Goal: Task Accomplishment & Management: Use online tool/utility

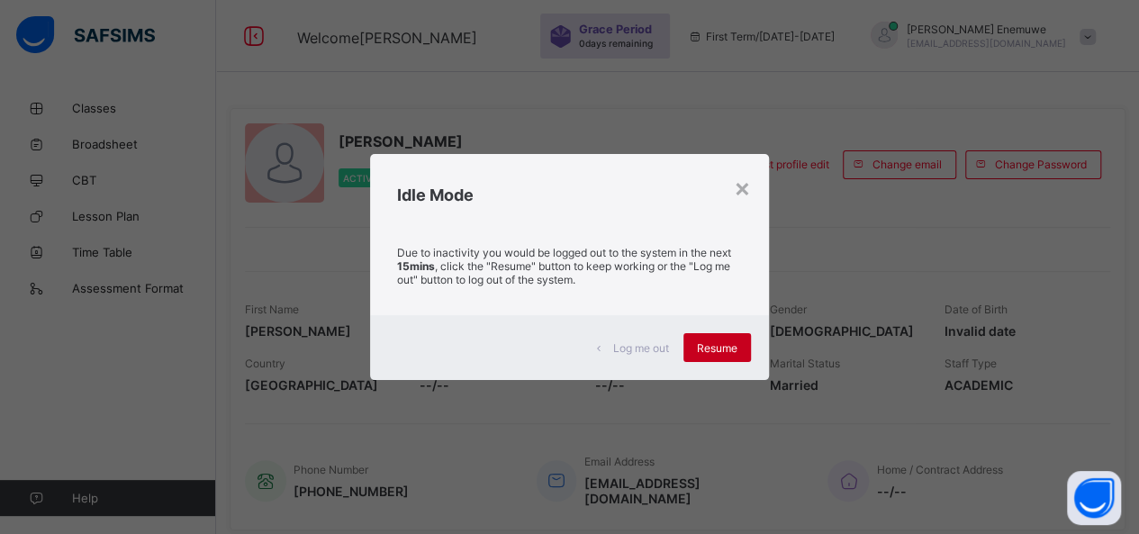
click at [710, 348] on span "Resume" at bounding box center [717, 348] width 41 height 14
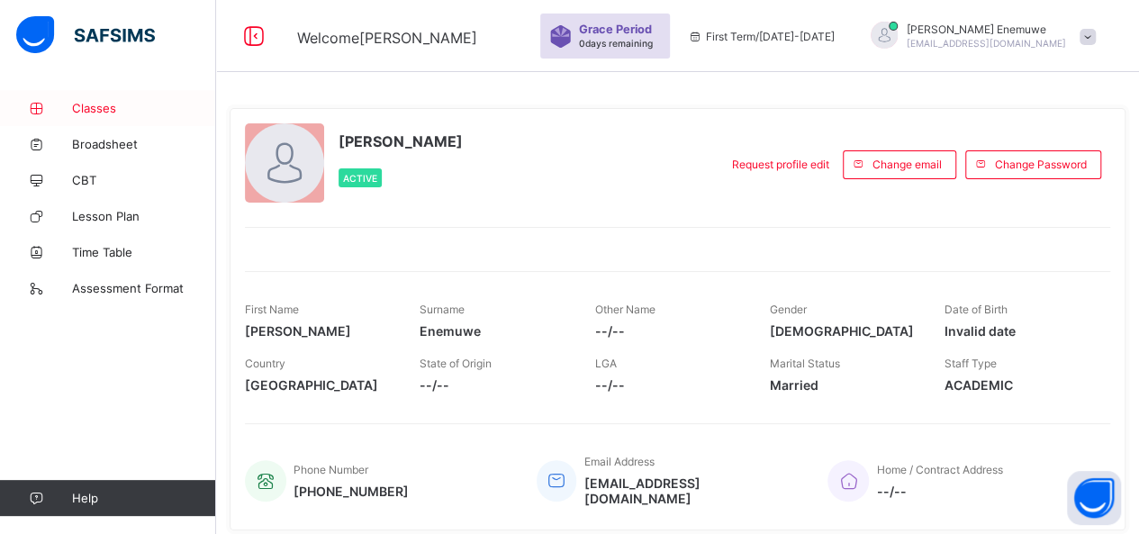
click at [119, 109] on span "Classes" at bounding box center [144, 108] width 144 height 14
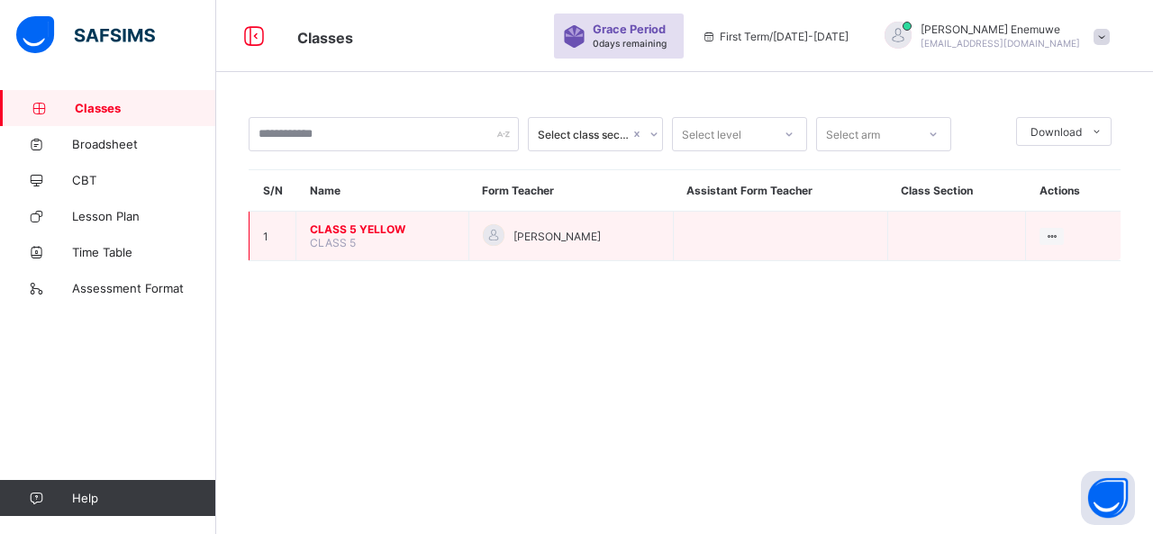
click at [346, 228] on span "CLASS 5 YELLOW" at bounding box center [382, 229] width 145 height 14
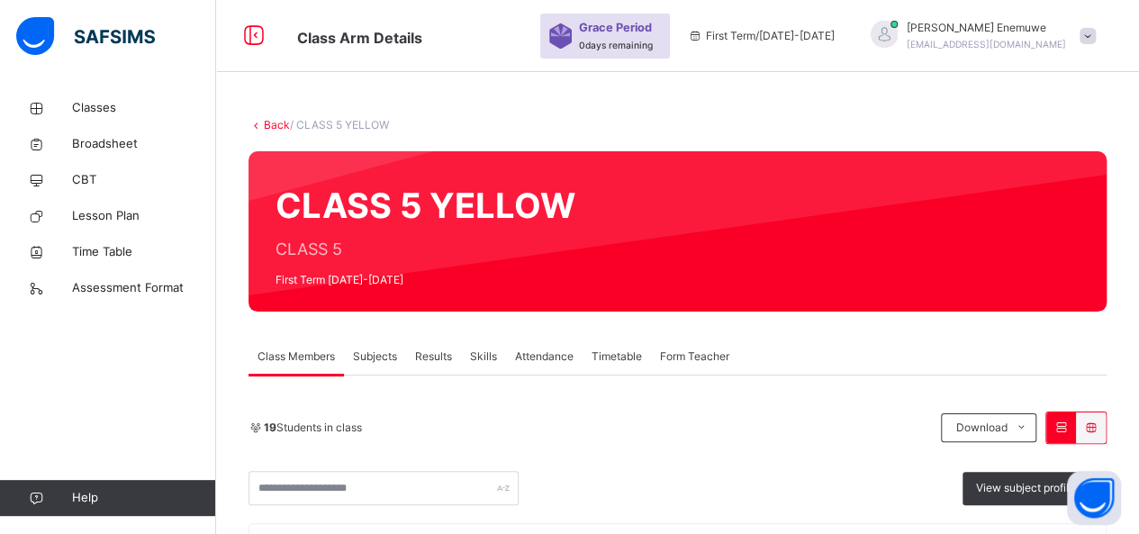
click at [553, 357] on span "Attendance" at bounding box center [544, 356] width 59 height 16
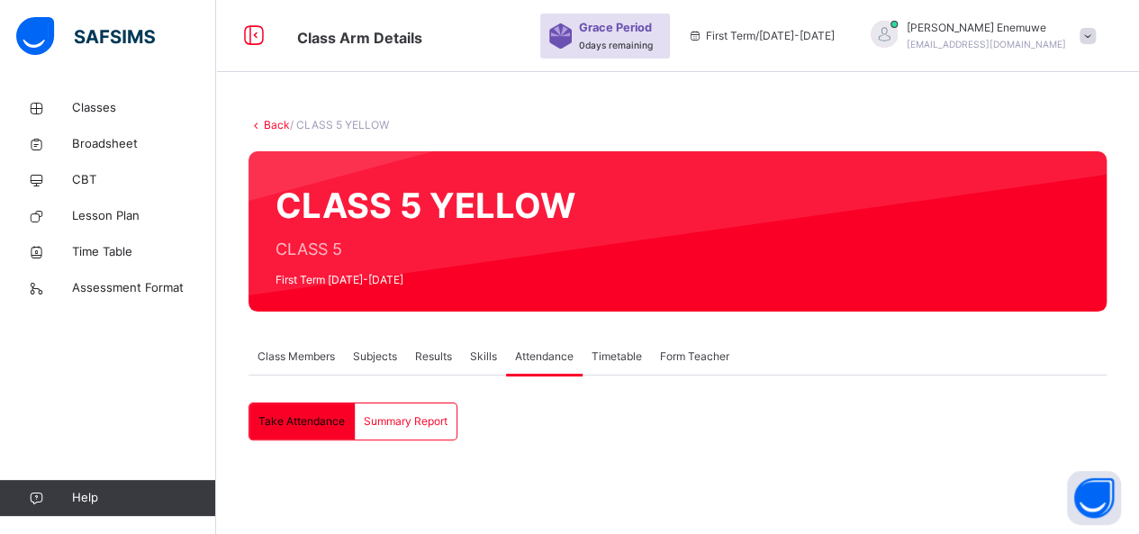
scroll to position [229, 0]
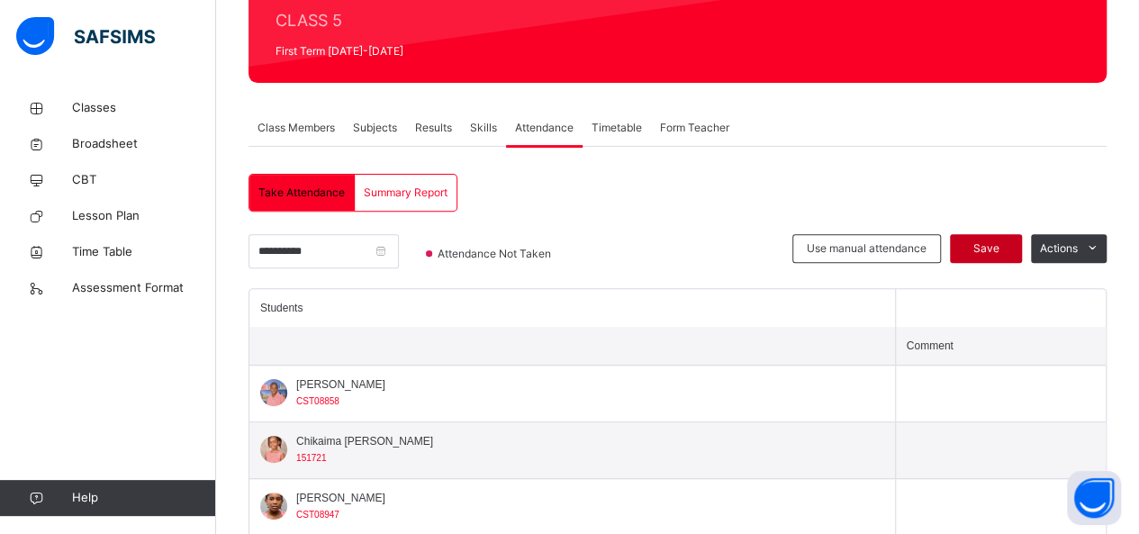
click at [991, 242] on span "Save" at bounding box center [986, 248] width 45 height 16
click at [992, 248] on span "Save" at bounding box center [986, 248] width 45 height 16
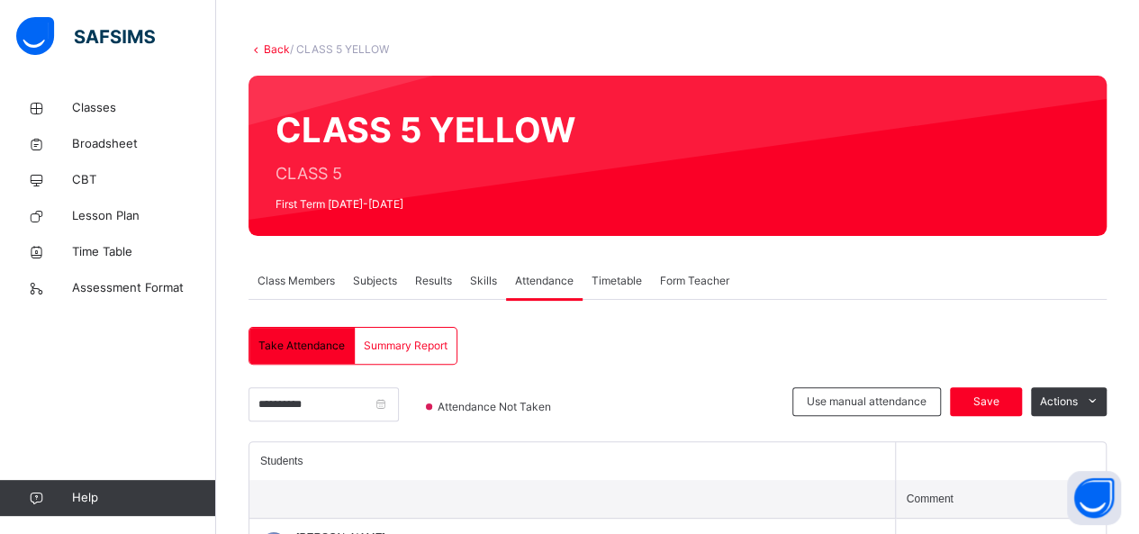
scroll to position [49, 0]
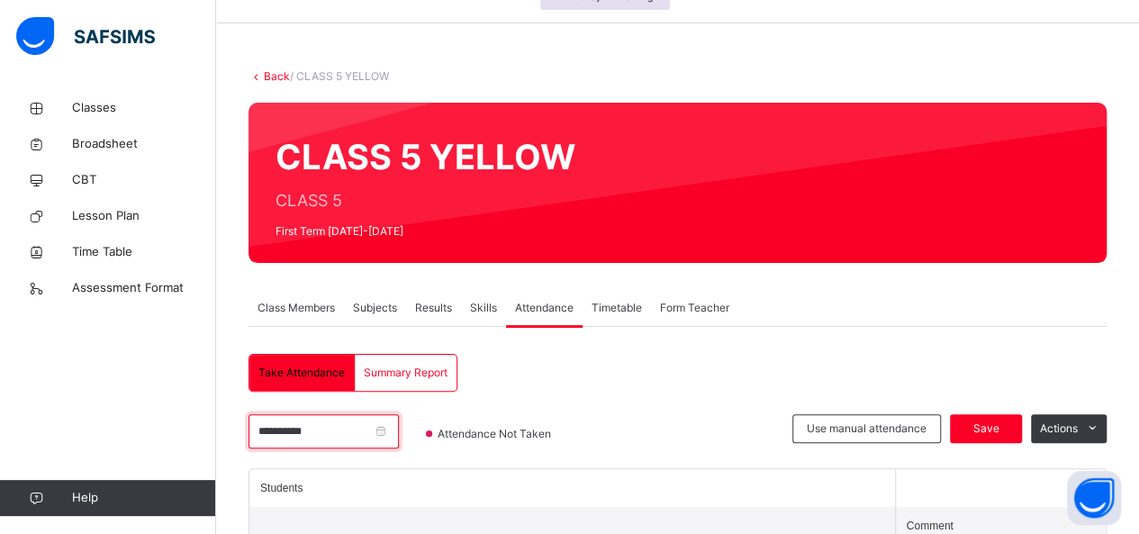
click at [337, 429] on input "**********" at bounding box center [324, 431] width 150 height 34
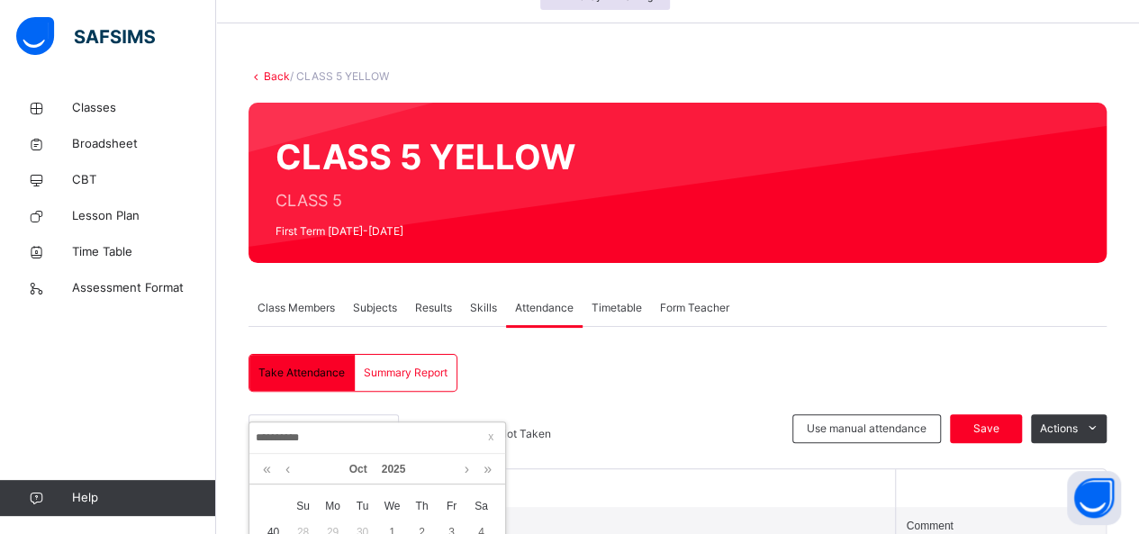
click at [413, 439] on input "**********" at bounding box center [377, 438] width 245 height 20
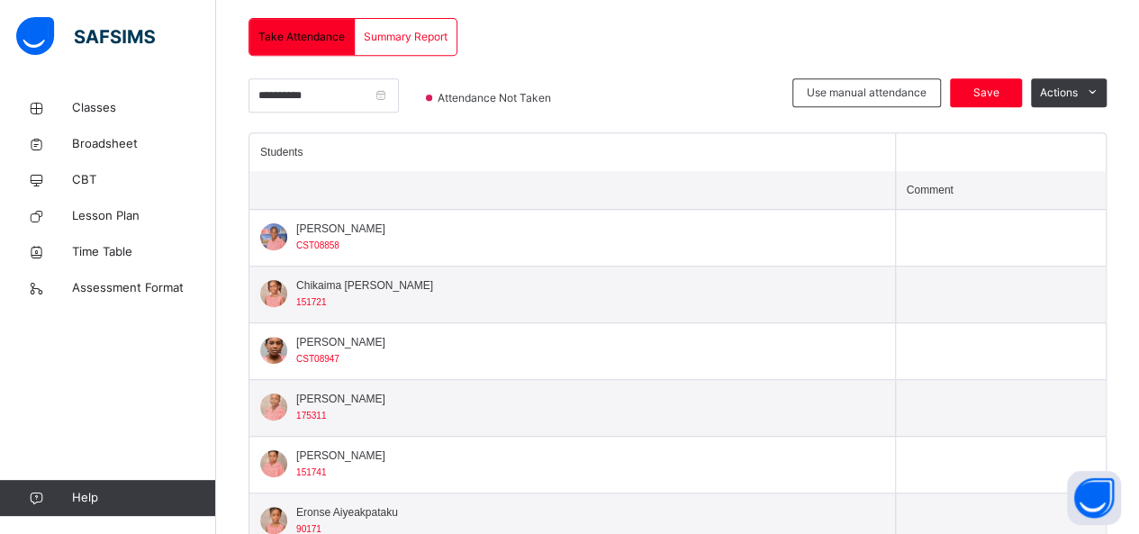
scroll to position [409, 0]
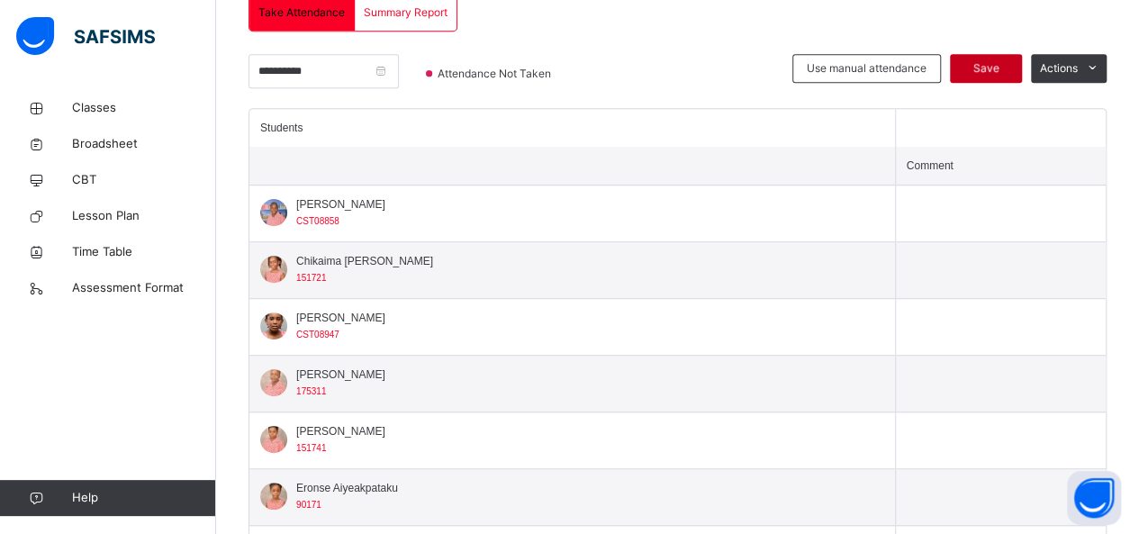
click at [999, 57] on div "Save" at bounding box center [986, 68] width 72 height 29
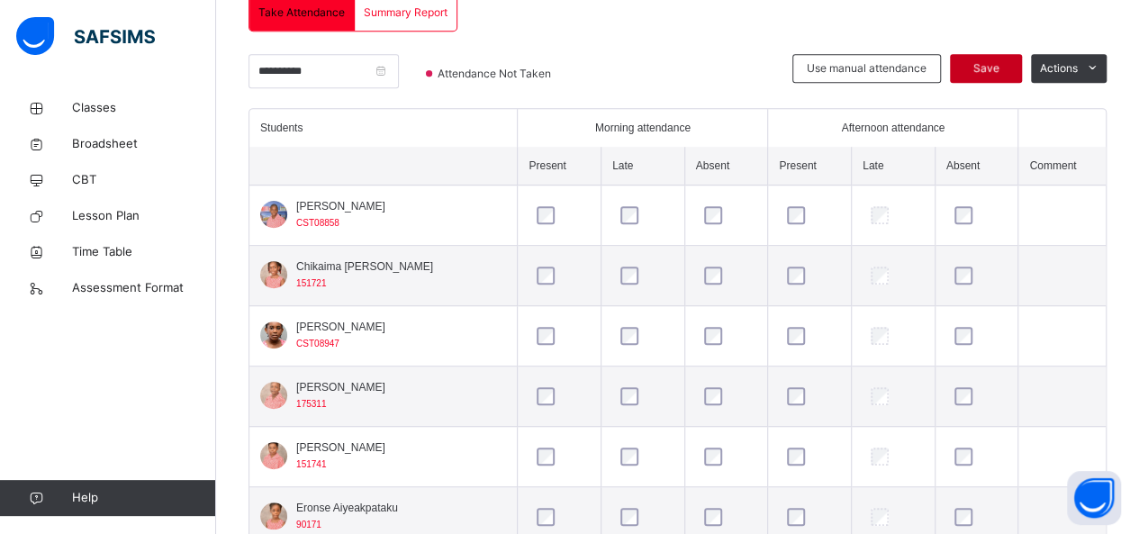
click at [981, 63] on div "Save" at bounding box center [986, 68] width 72 height 29
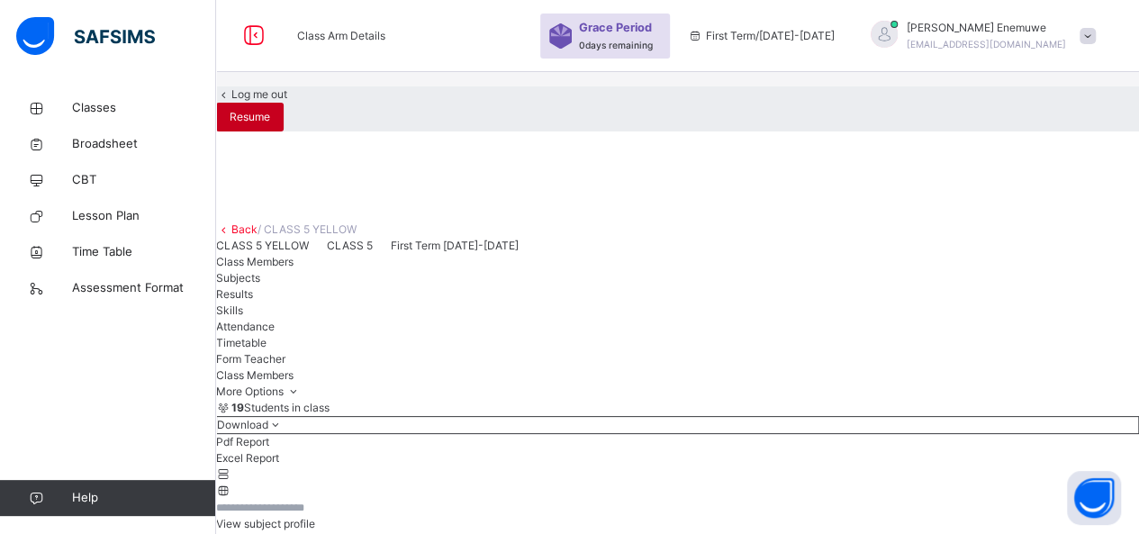
click at [270, 125] on span "Resume" at bounding box center [250, 117] width 41 height 16
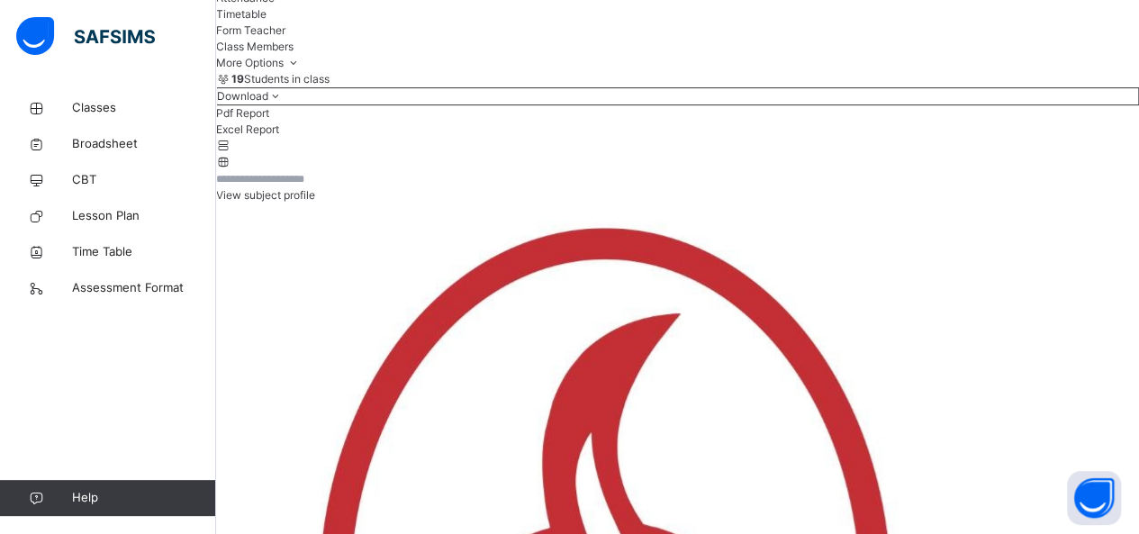
scroll to position [180, 0]
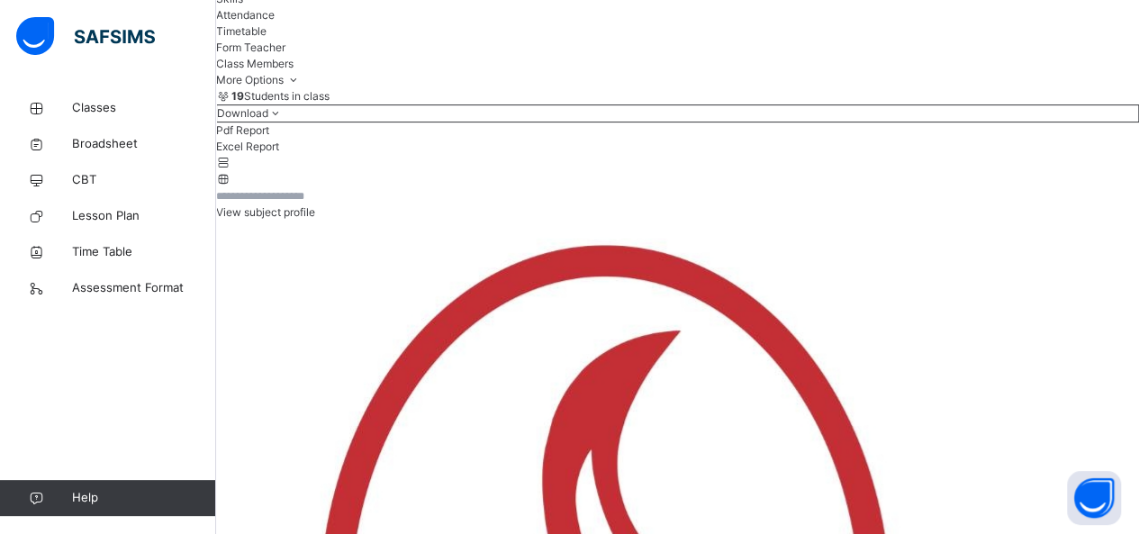
click at [275, 22] on span "Attendance" at bounding box center [245, 15] width 59 height 14
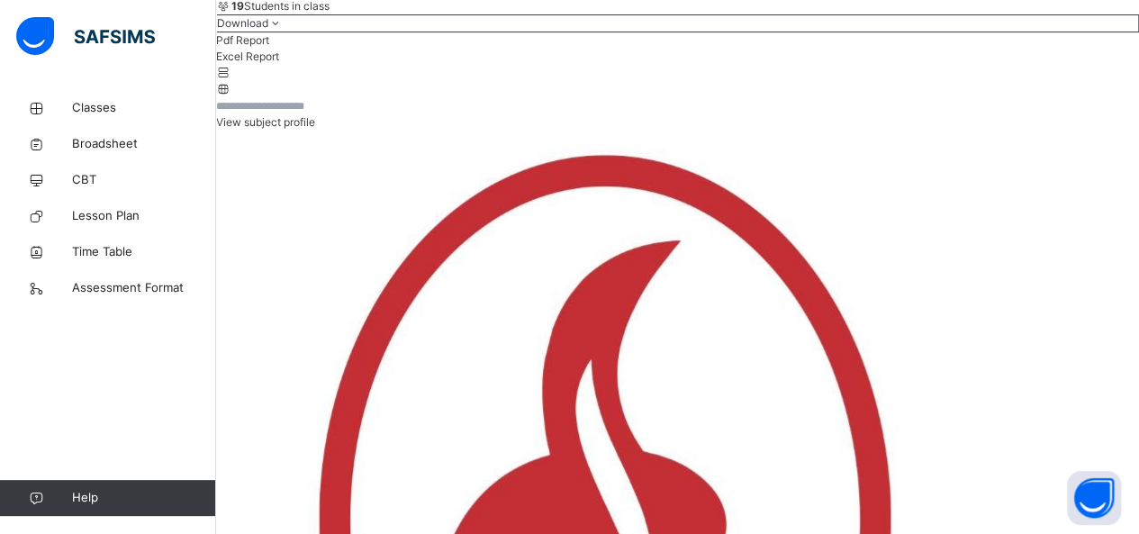
scroll to position [0, 0]
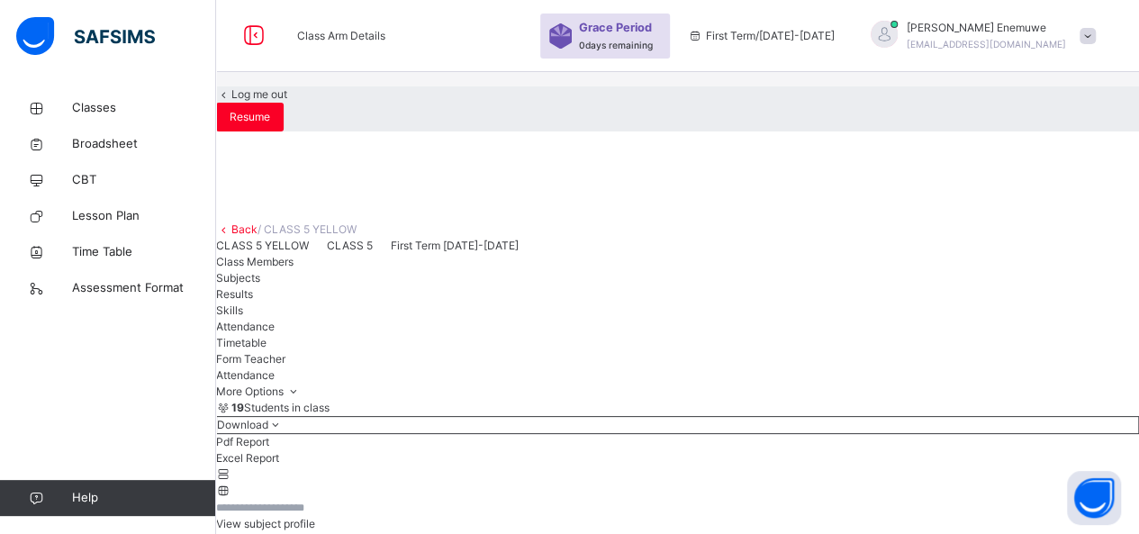
click at [270, 125] on span "Resume" at bounding box center [250, 117] width 41 height 16
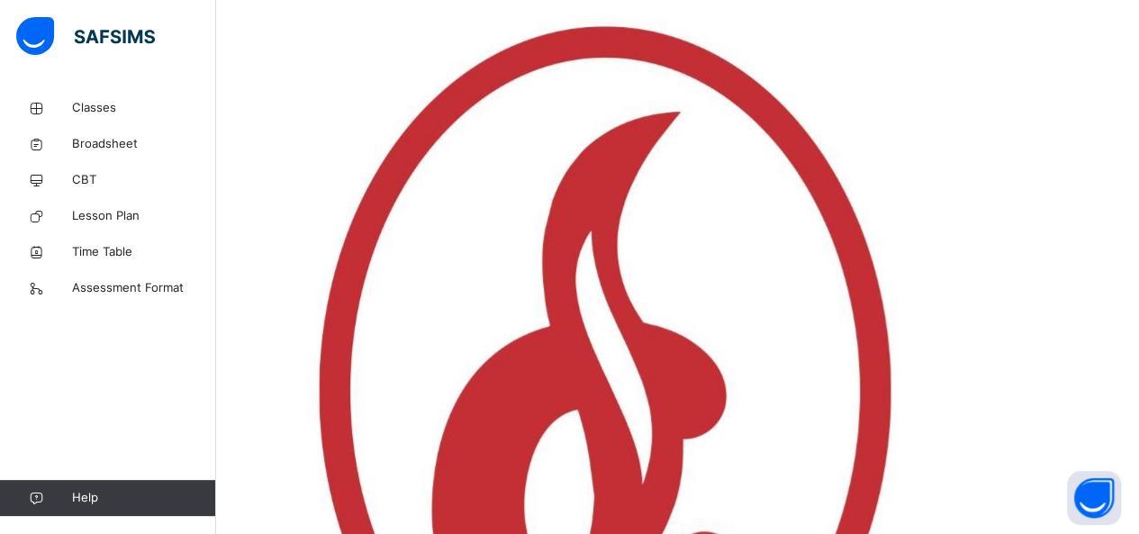
scroll to position [360, 0]
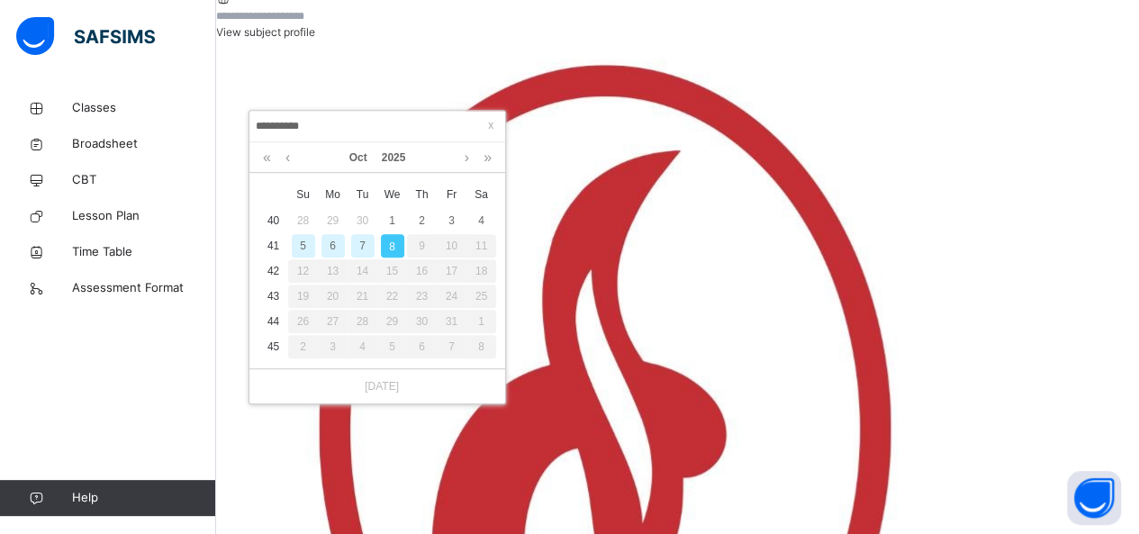
click at [359, 243] on div "7" at bounding box center [362, 245] width 23 height 23
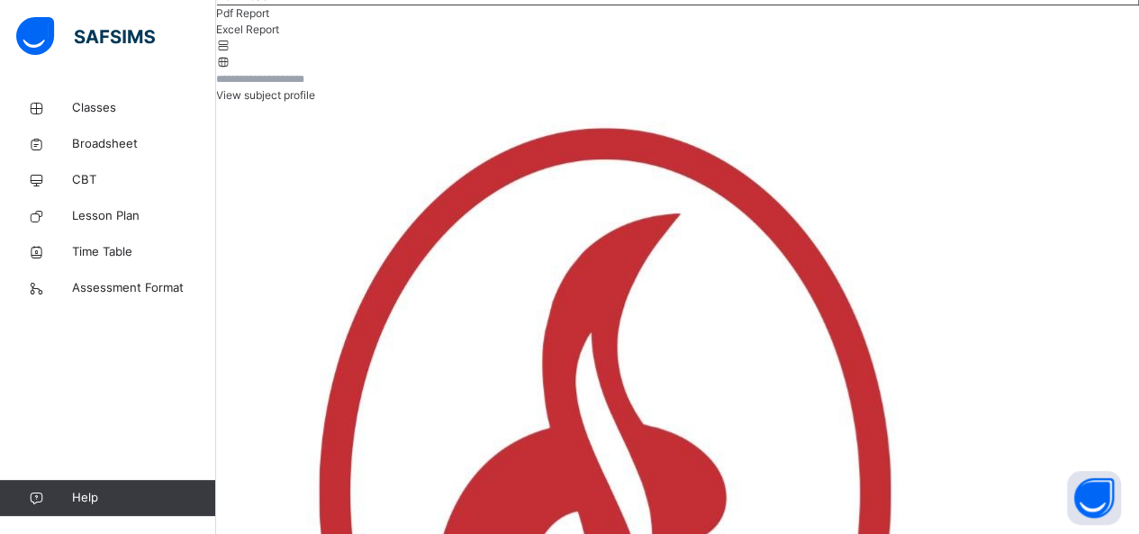
scroll to position [258, 0]
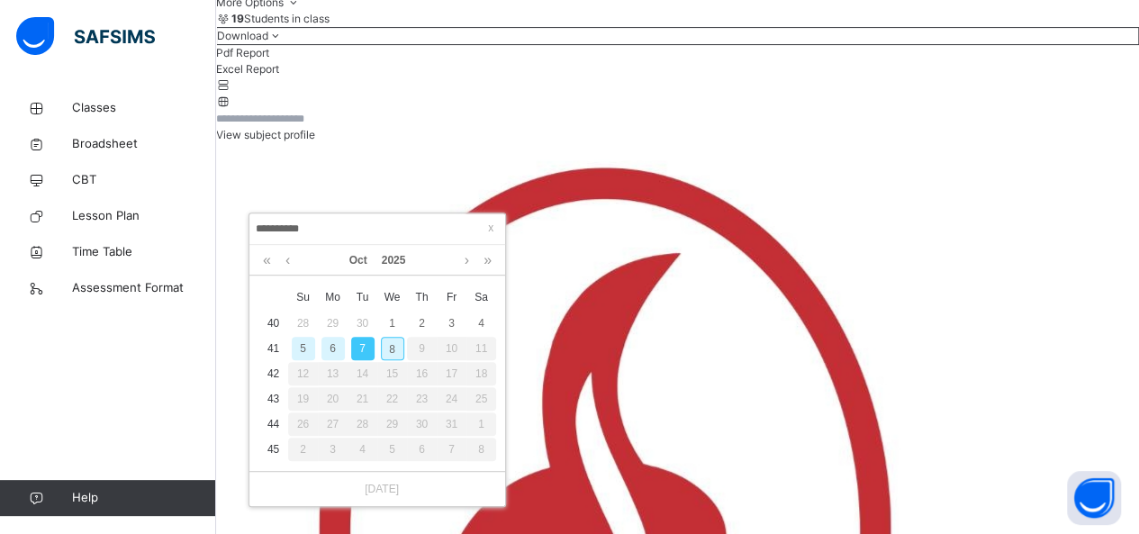
click at [383, 359] on td "8" at bounding box center [392, 348] width 30 height 25
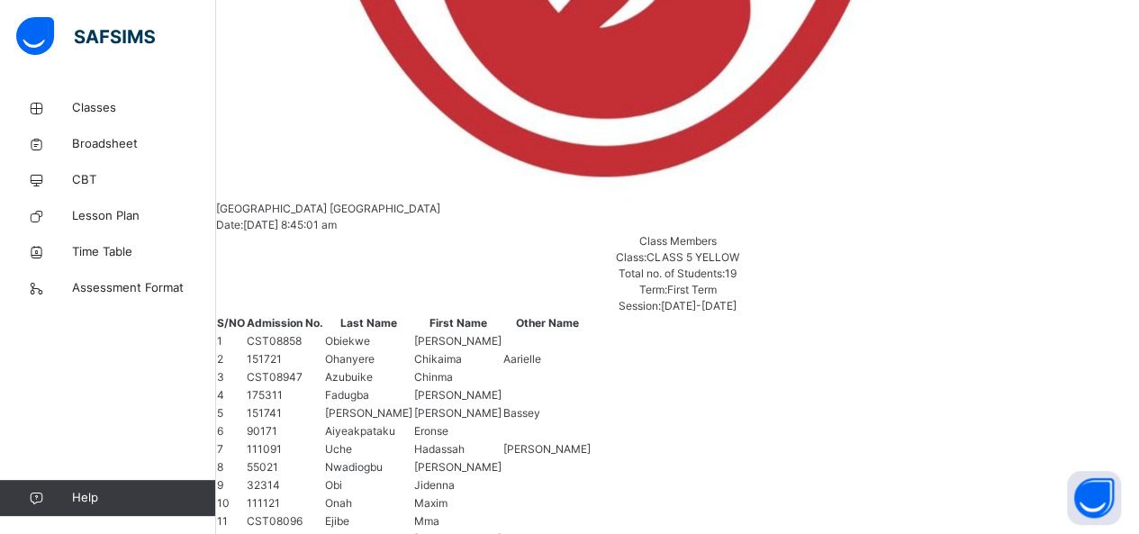
scroll to position [1248, 0]
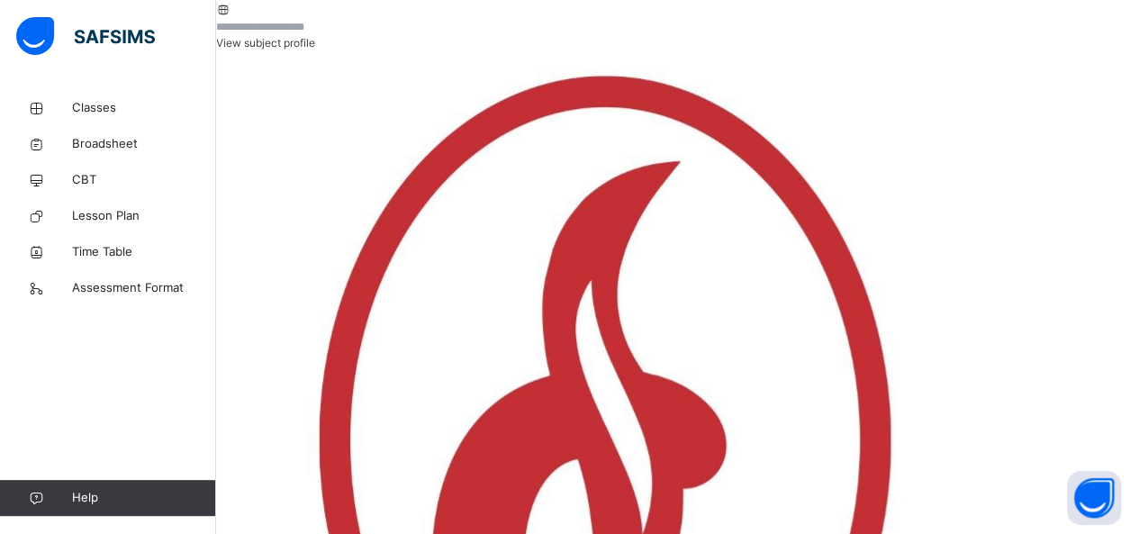
scroll to position [348, 0]
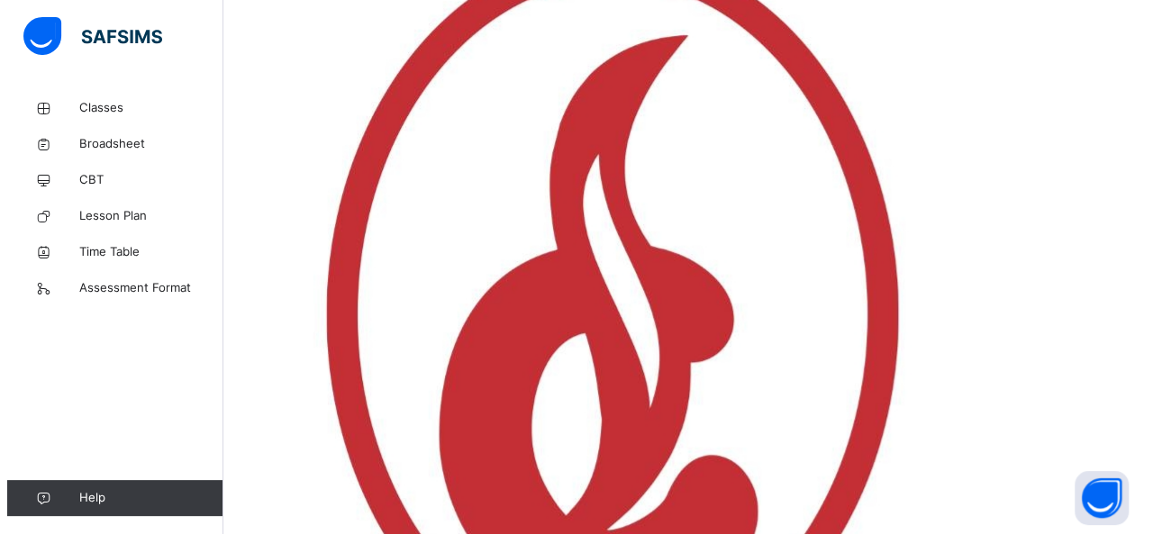
scroll to position [438, 0]
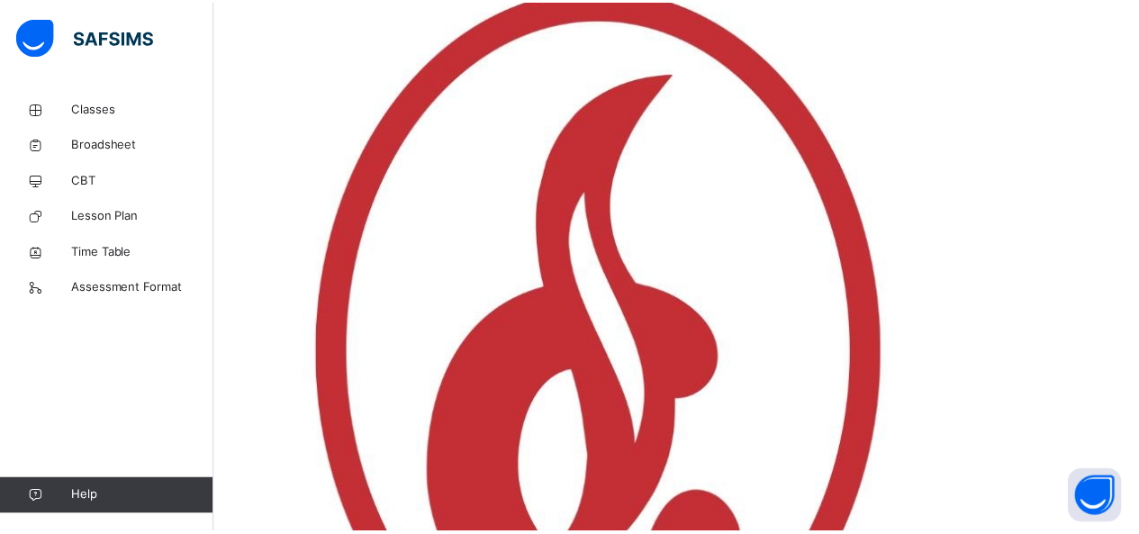
scroll to position [0, 0]
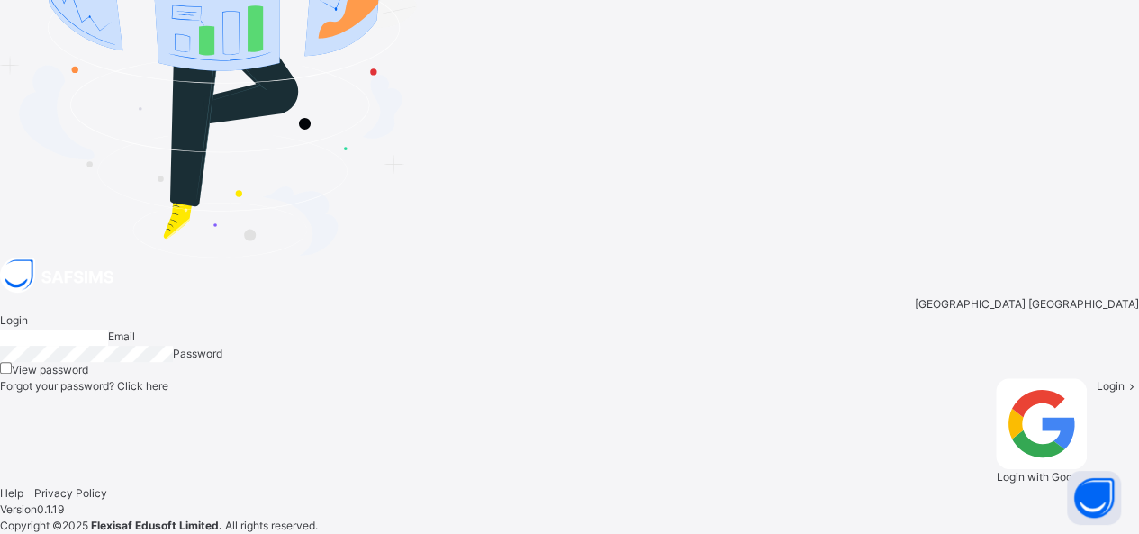
type input "**********"
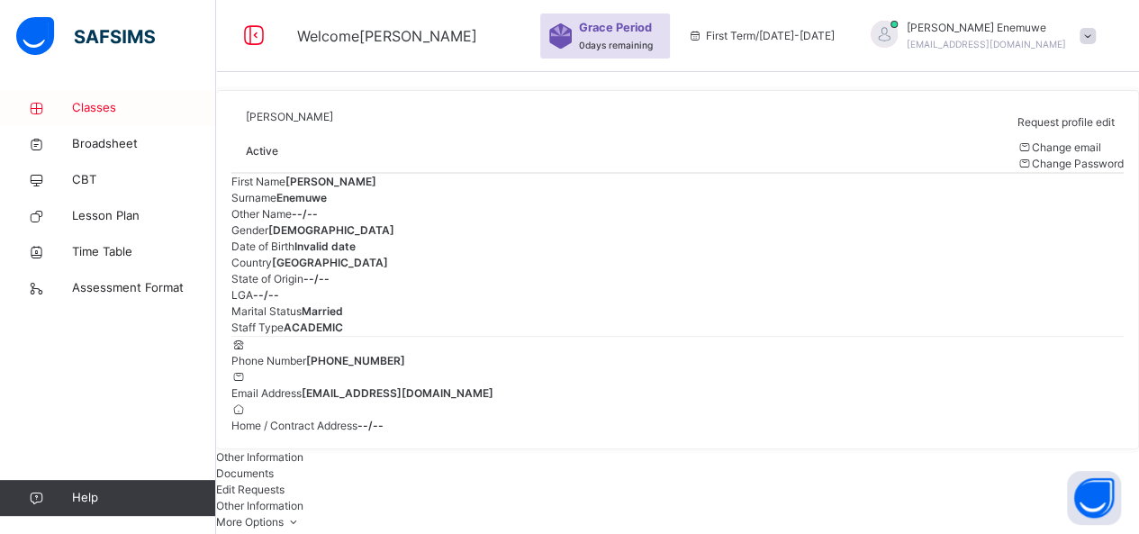
click at [99, 109] on span "Classes" at bounding box center [144, 108] width 144 height 18
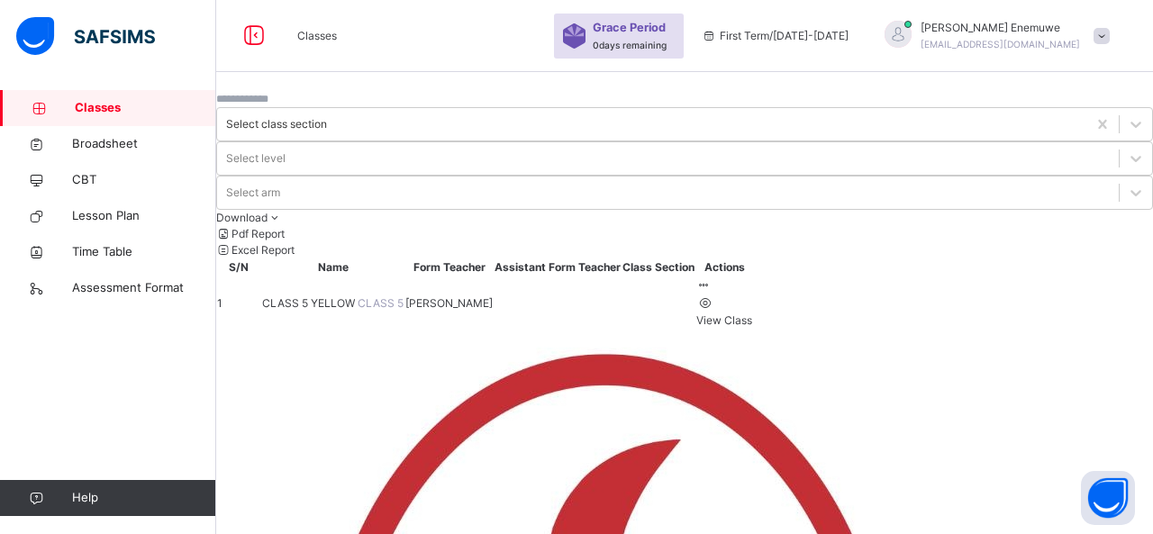
click at [357, 296] on span "CLASS 5 YELLOW" at bounding box center [309, 303] width 95 height 14
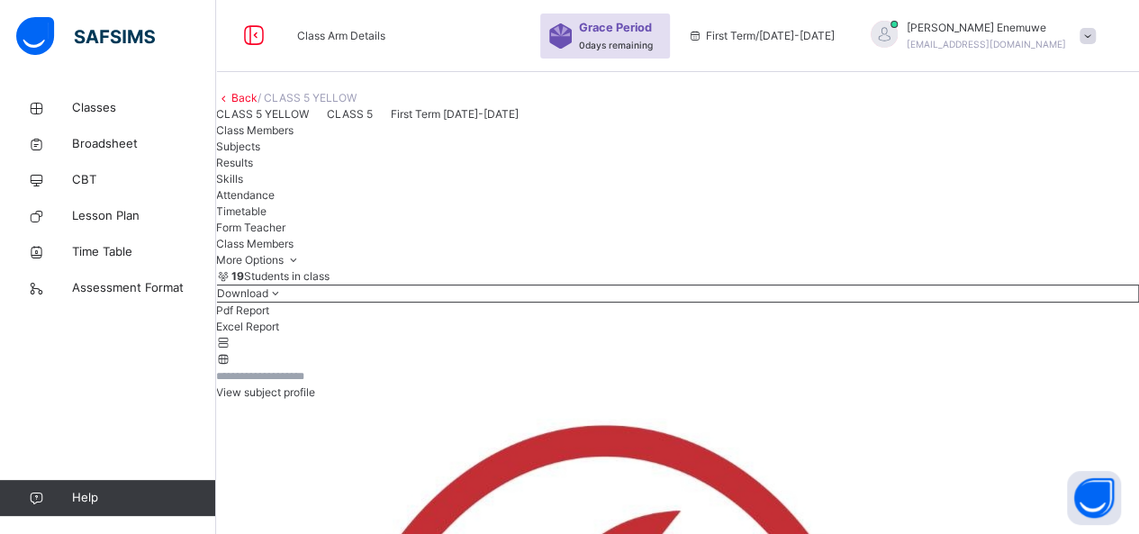
click at [275, 202] on span "Attendance" at bounding box center [245, 195] width 59 height 14
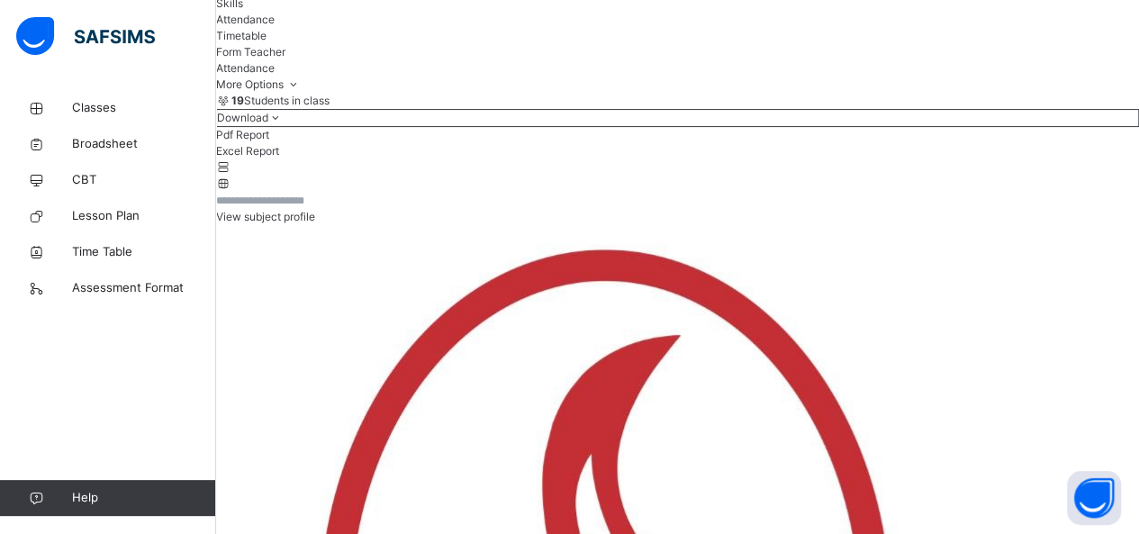
scroll to position [229, 0]
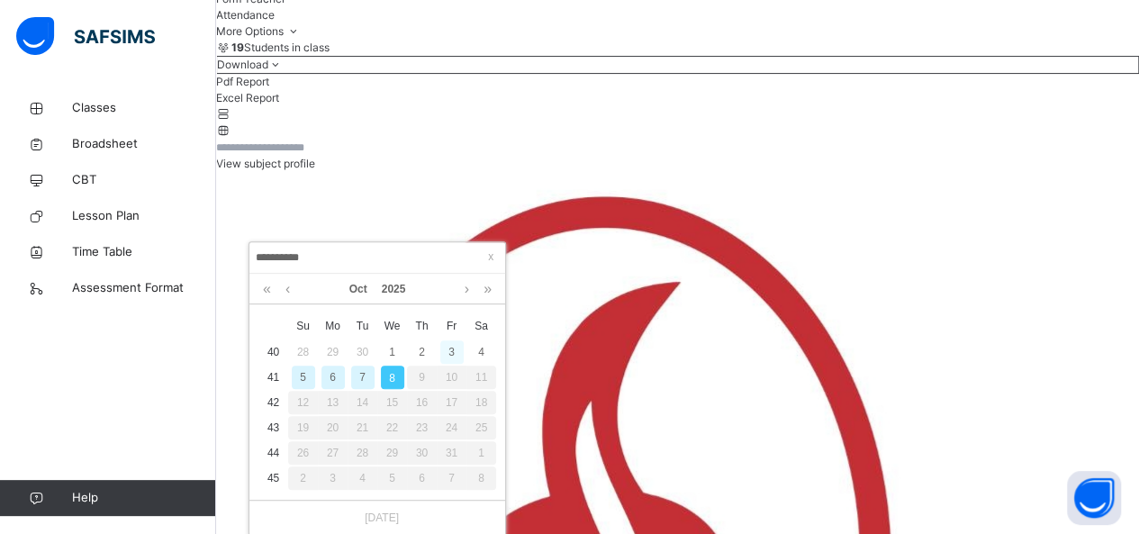
click at [448, 354] on div "3" at bounding box center [451, 351] width 23 height 23
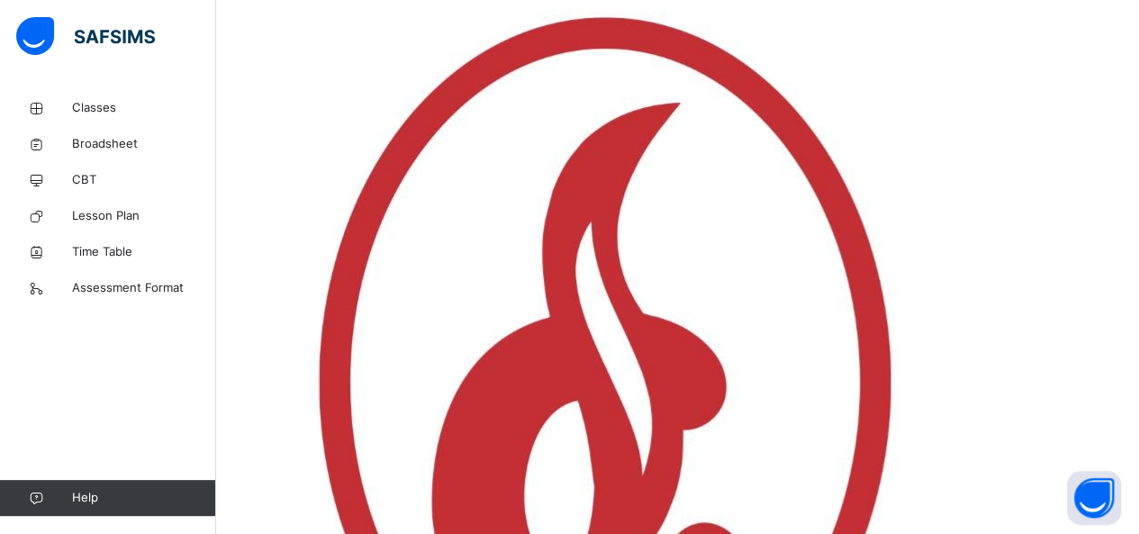
scroll to position [228, 0]
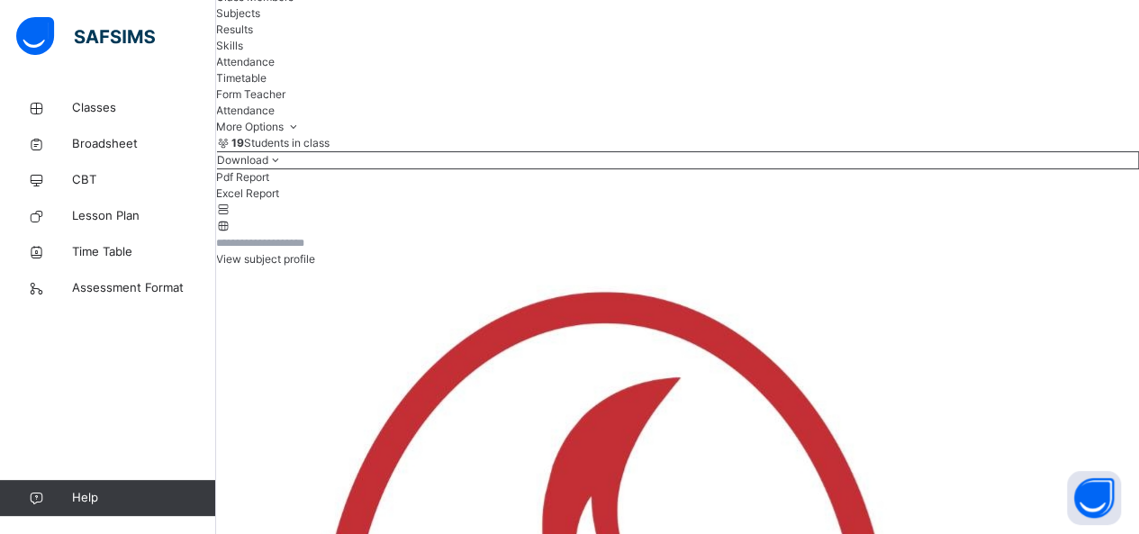
scroll to position [0, 0]
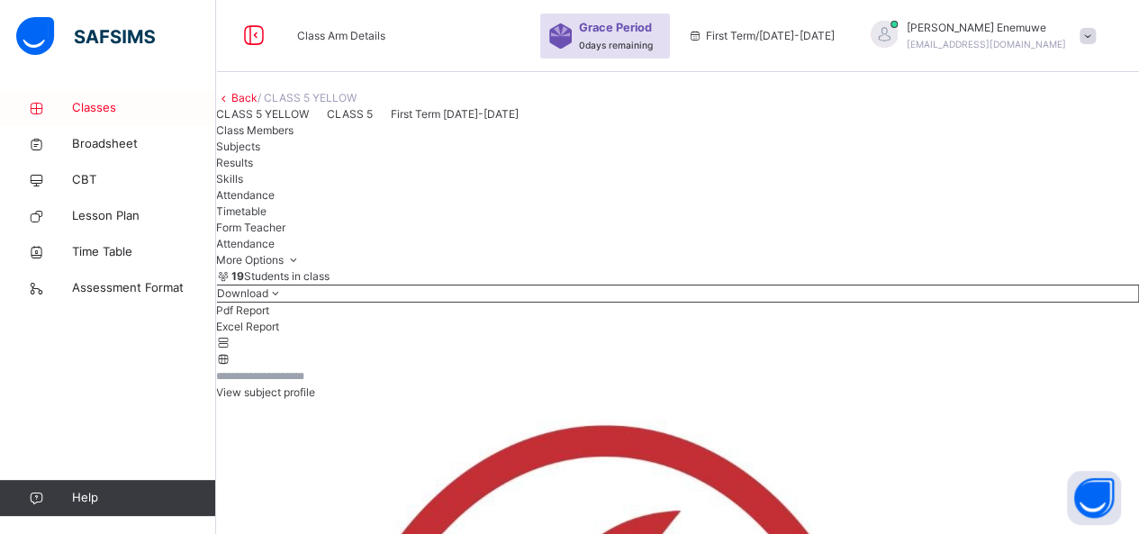
click at [78, 114] on span "Classes" at bounding box center [144, 108] width 144 height 18
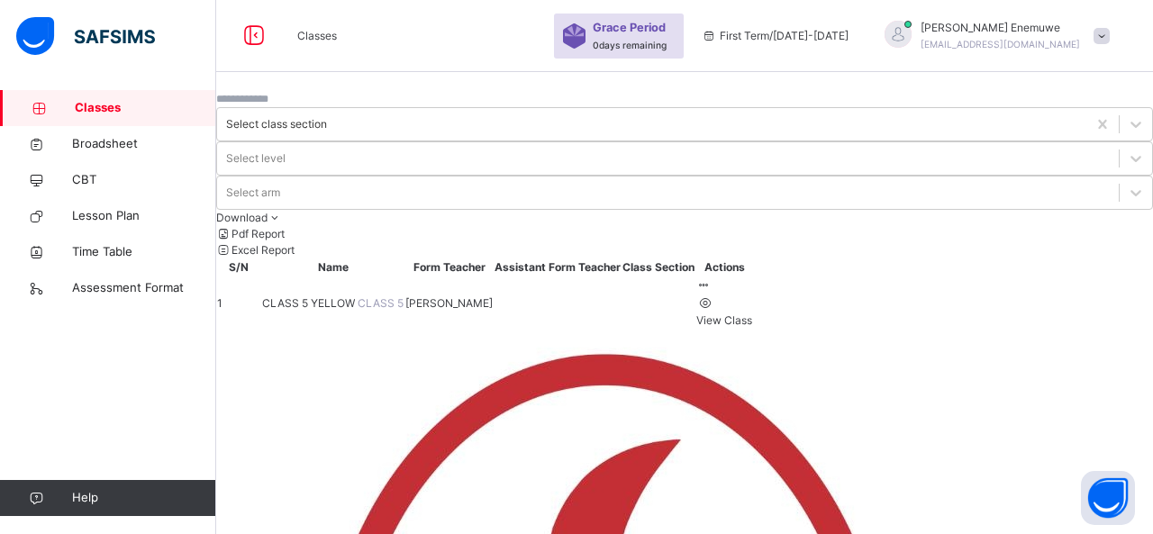
click at [357, 296] on span "CLASS 5 YELLOW" at bounding box center [309, 303] width 95 height 14
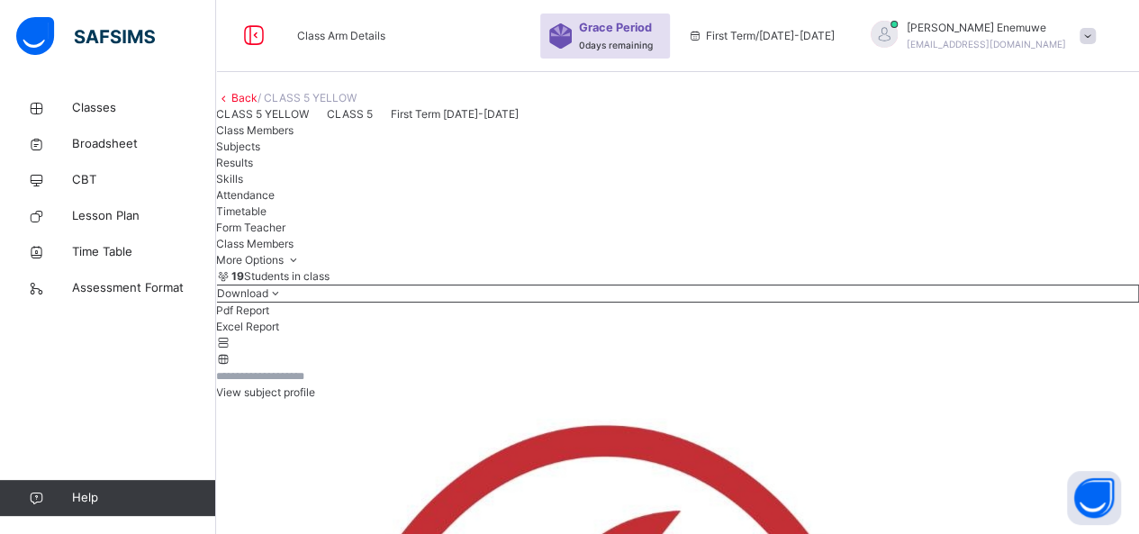
click at [275, 202] on span "Attendance" at bounding box center [245, 195] width 59 height 14
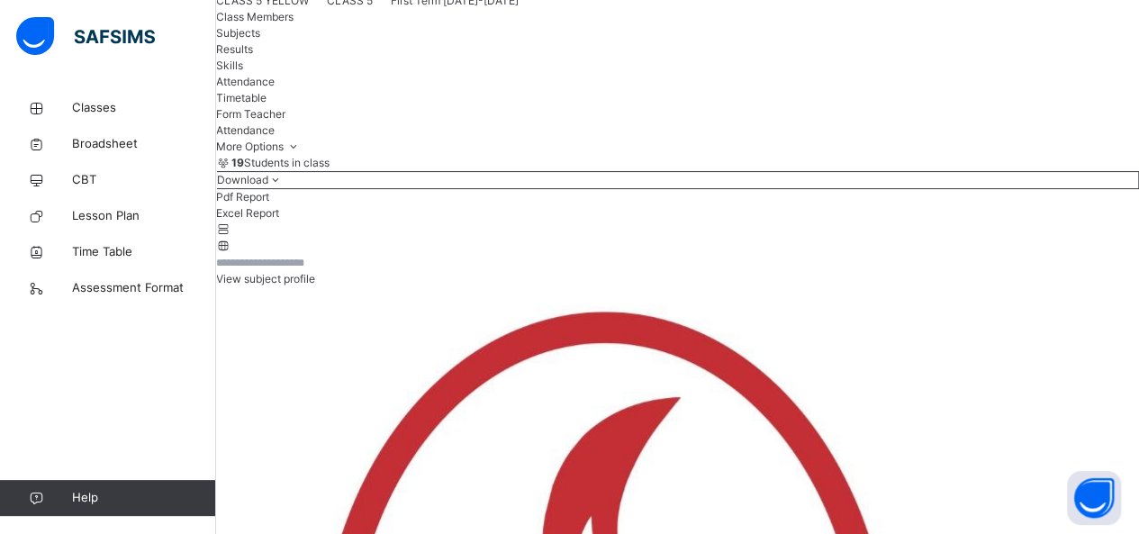
scroll to position [180, 0]
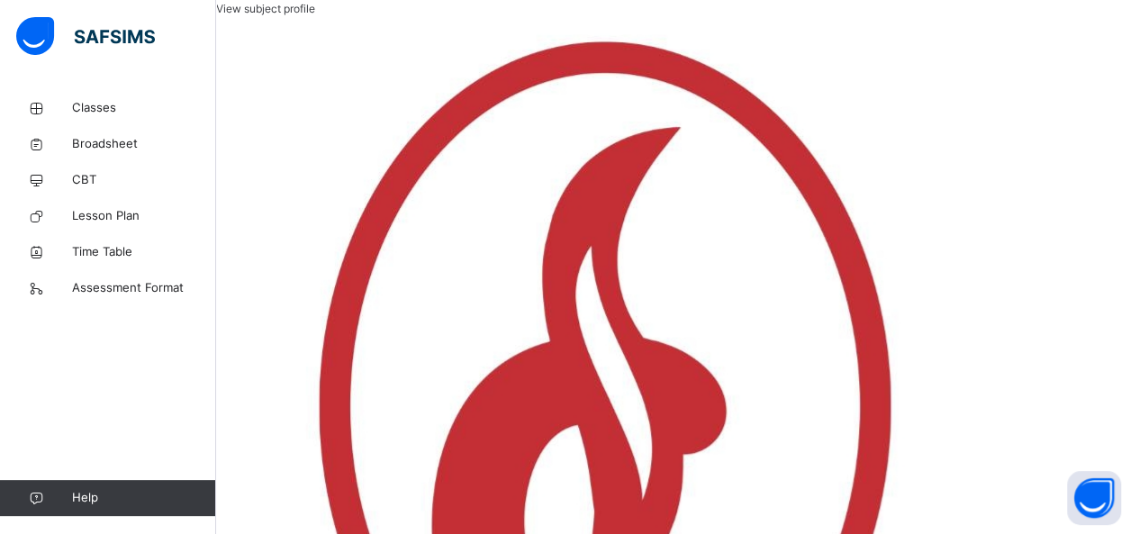
scroll to position [360, 0]
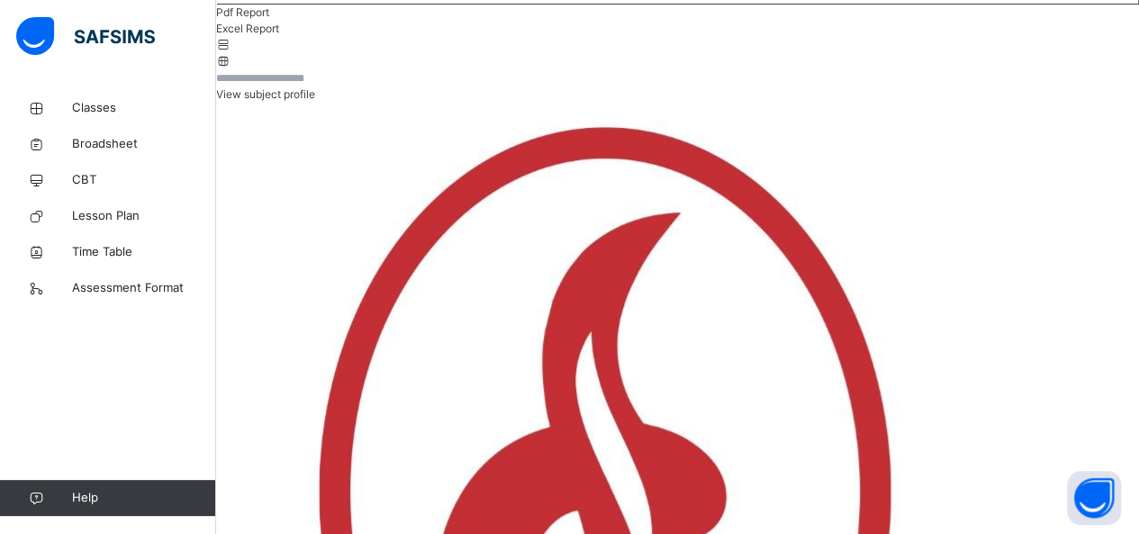
scroll to position [270, 0]
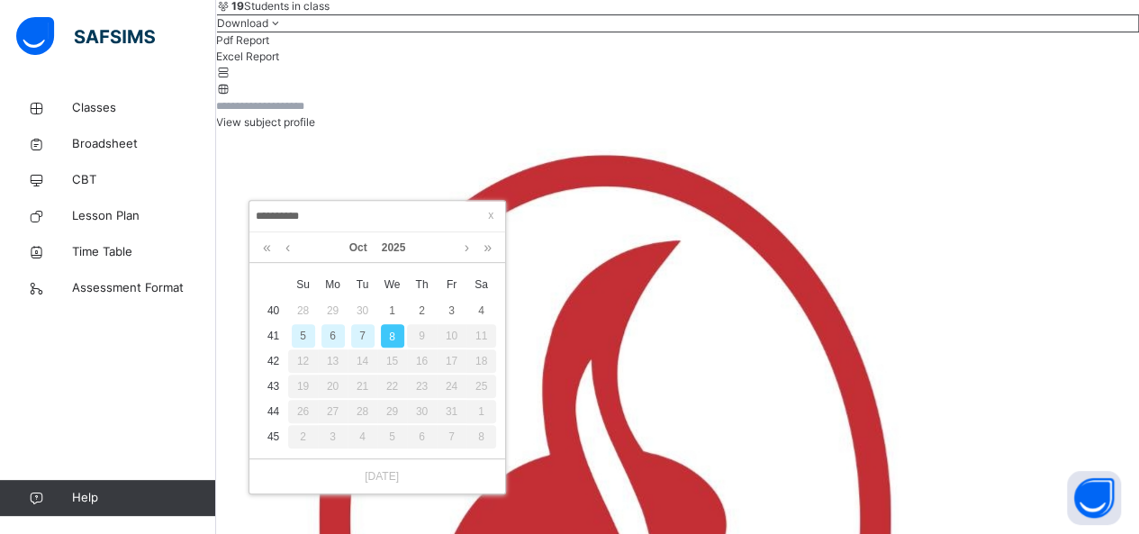
click at [330, 336] on div "6" at bounding box center [332, 335] width 23 height 23
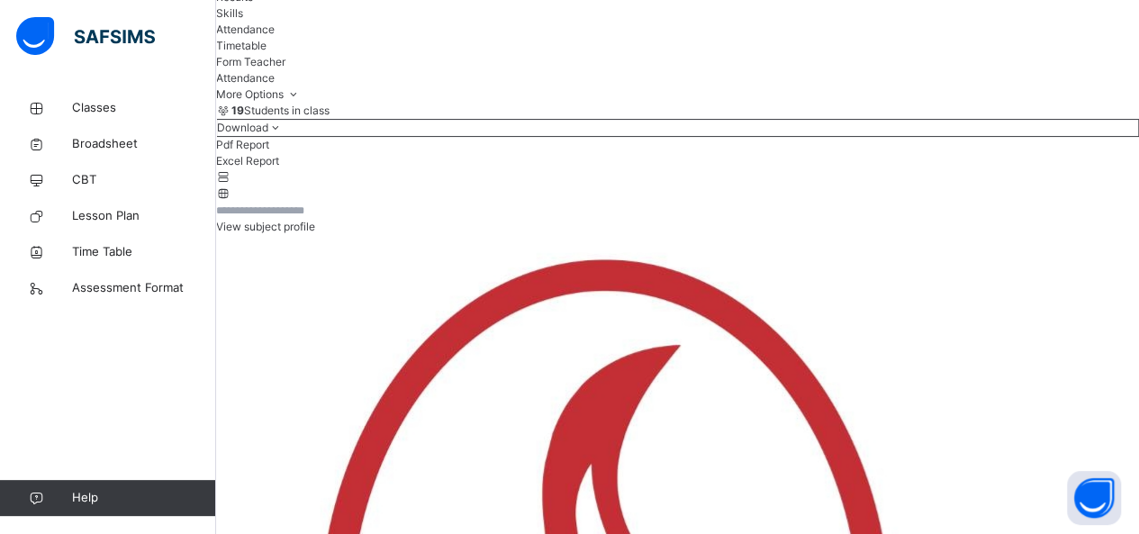
scroll to position [138, 0]
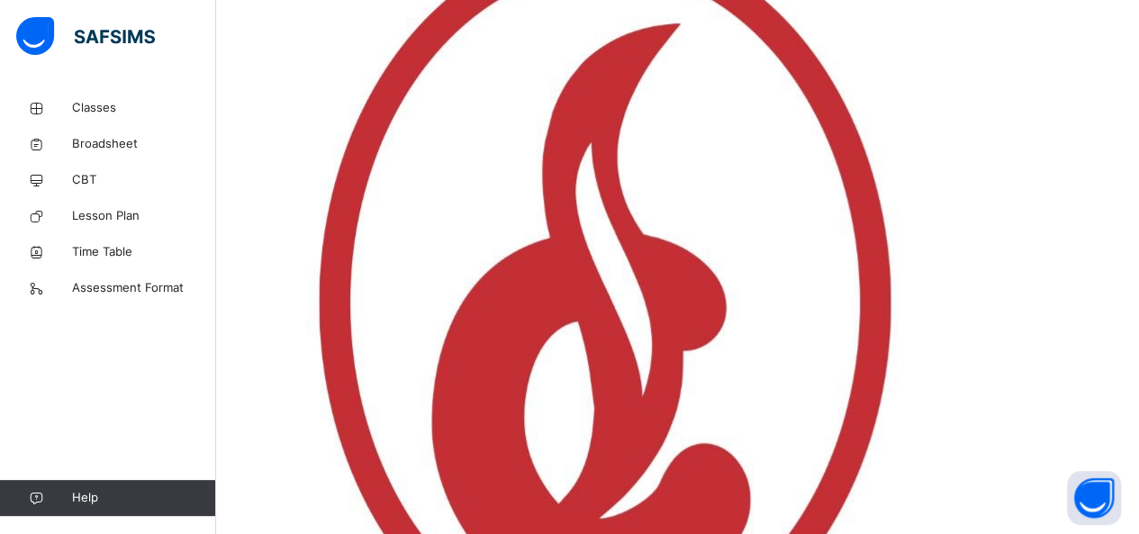
scroll to position [498, 0]
